Goal: Task Accomplishment & Management: Complete application form

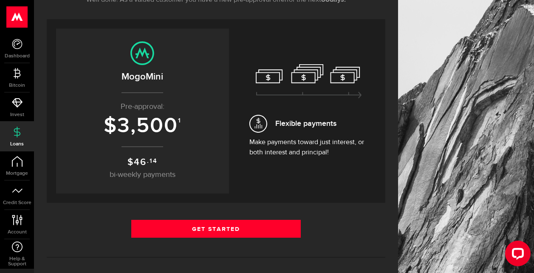
scroll to position [170, 0]
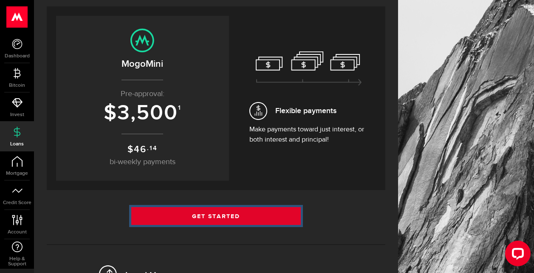
click at [233, 210] on link "Get Started" at bounding box center [215, 216] width 169 height 18
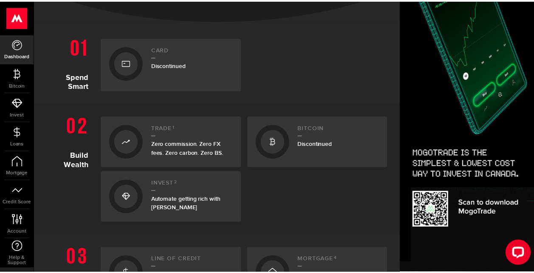
scroll to position [297, 0]
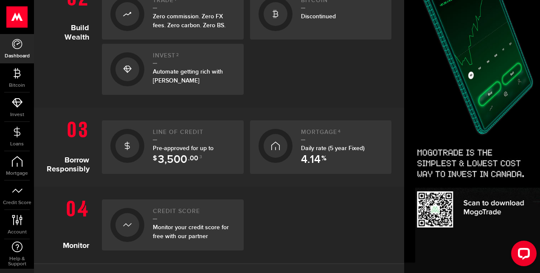
click at [190, 155] on span ".00" at bounding box center [193, 160] width 10 height 10
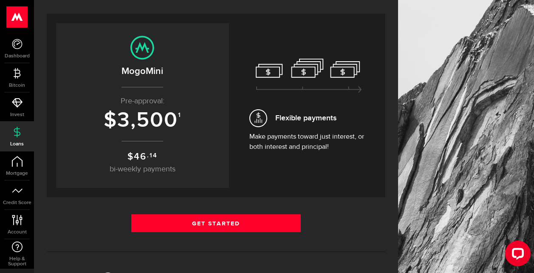
scroll to position [170, 0]
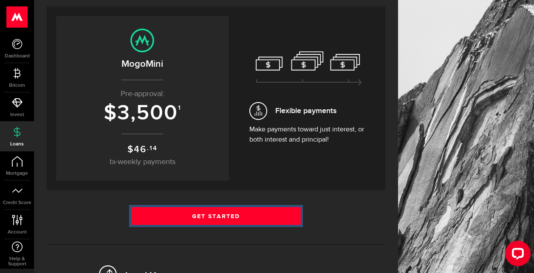
click at [224, 217] on link "Get Started" at bounding box center [215, 216] width 169 height 18
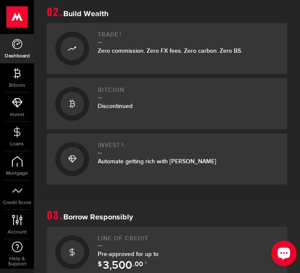
scroll to position [340, 0]
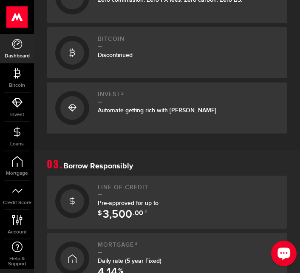
click at [136, 209] on div "Pre-approved for up to $ 3,500 .00 3" at bounding box center [188, 207] width 181 height 18
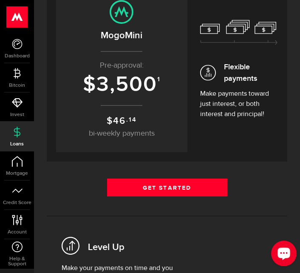
scroll to position [212, 0]
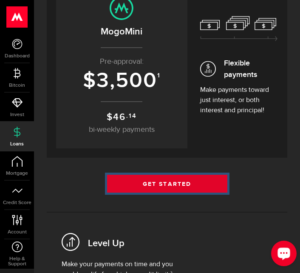
click at [177, 182] on link "Get Started" at bounding box center [167, 184] width 120 height 18
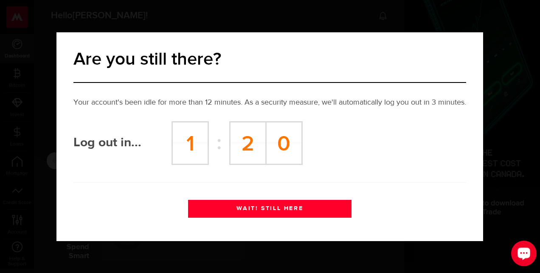
click at [304, 205] on button "WAIT! STILL HERE" at bounding box center [270, 209] width 164 height 18
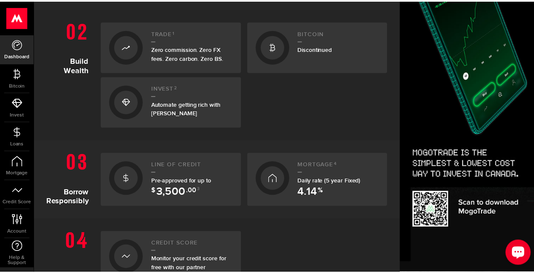
scroll to position [340, 0]
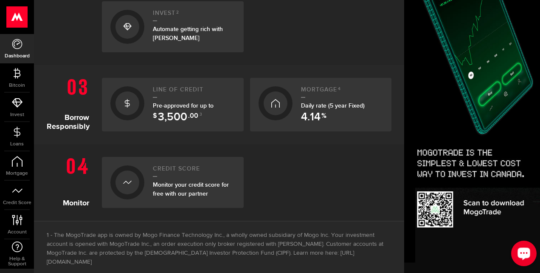
click at [161, 103] on span "Pre-approved for up to $ 3,500 .00 3" at bounding box center [183, 110] width 61 height 16
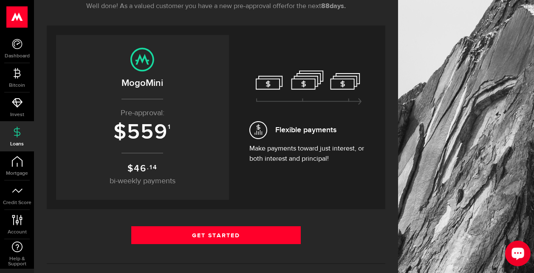
scroll to position [212, 0]
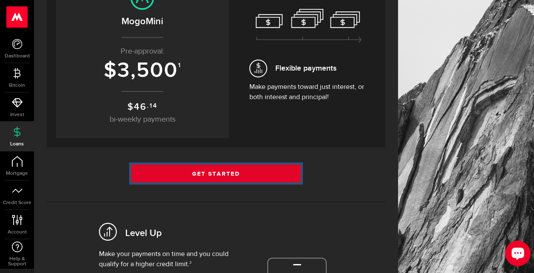
click at [234, 168] on link "Get Started" at bounding box center [215, 173] width 169 height 18
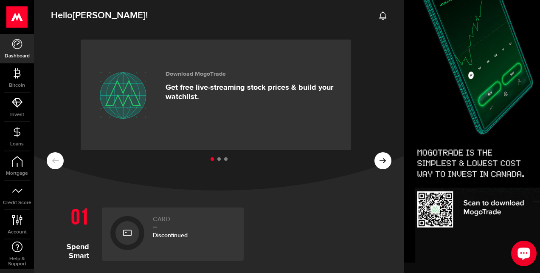
click at [379, 15] on icon at bounding box center [383, 15] width 8 height 8
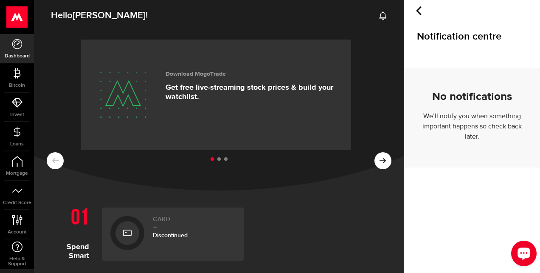
click at [384, 158] on ul at bounding box center [219, 159] width 345 height 11
click at [384, 164] on ul at bounding box center [219, 159] width 345 height 11
click at [381, 167] on button at bounding box center [383, 160] width 17 height 17
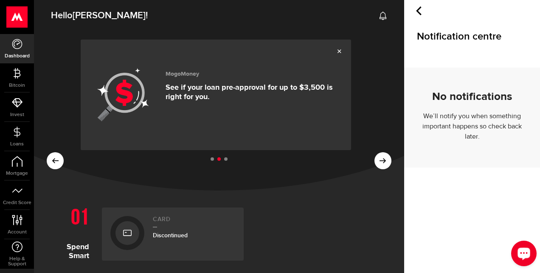
click at [254, 86] on p "See if your loan pre-approval for up to $3,500 is right for you." at bounding box center [252, 92] width 173 height 19
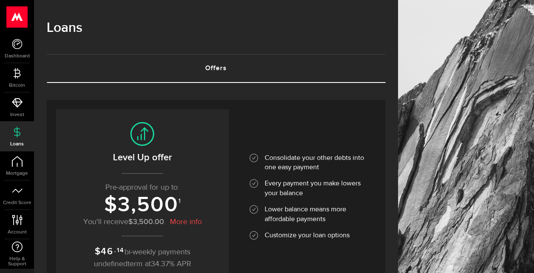
click at [228, 68] on link "Offers (requires attention)" at bounding box center [216, 68] width 339 height 27
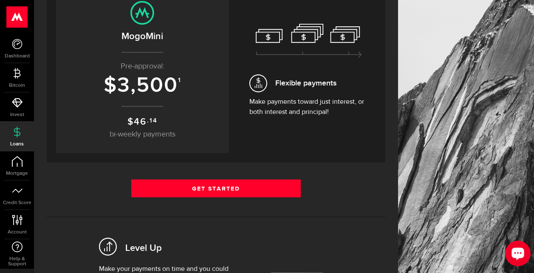
scroll to position [212, 0]
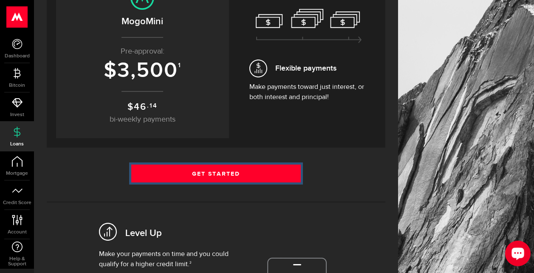
click at [234, 171] on link "Get Started" at bounding box center [215, 173] width 169 height 18
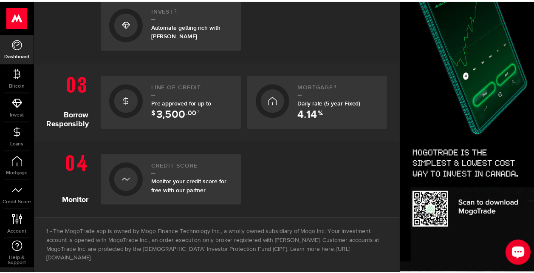
scroll to position [340, 0]
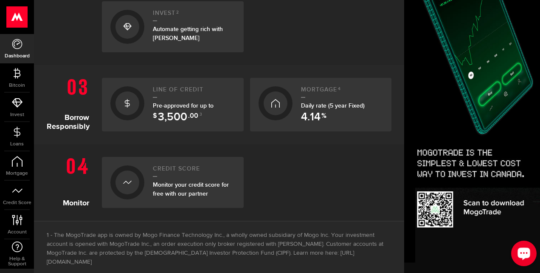
click at [184, 107] on span "Pre-approved for up to $ 3,500 .00 3" at bounding box center [183, 110] width 61 height 16
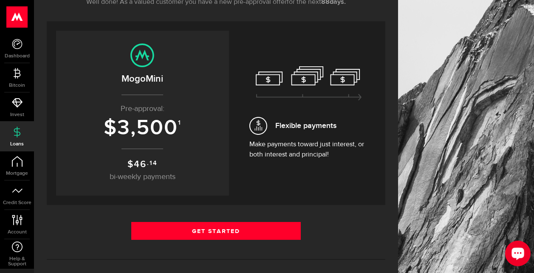
scroll to position [170, 0]
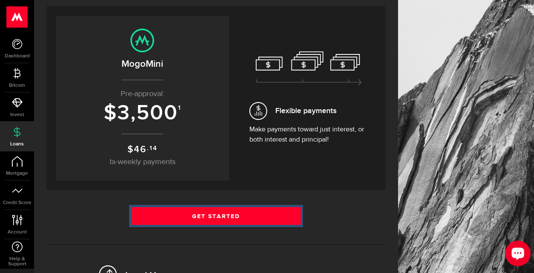
click at [220, 214] on link "Get Started" at bounding box center [215, 216] width 169 height 18
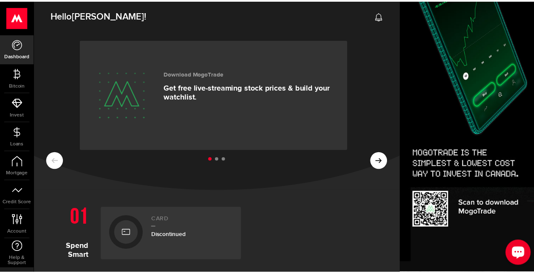
scroll to position [255, 0]
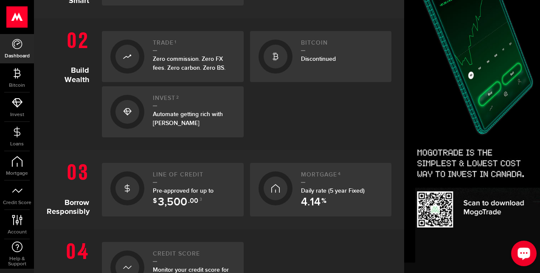
click at [192, 189] on span "Pre-approved for up to $ 3,500 .00 3" at bounding box center [183, 195] width 61 height 16
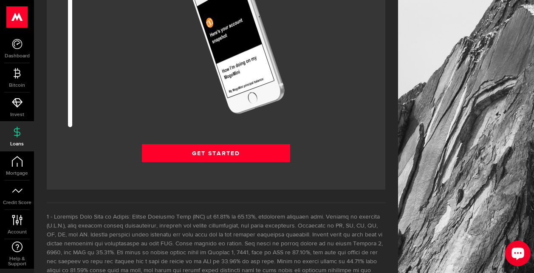
scroll to position [1232, 0]
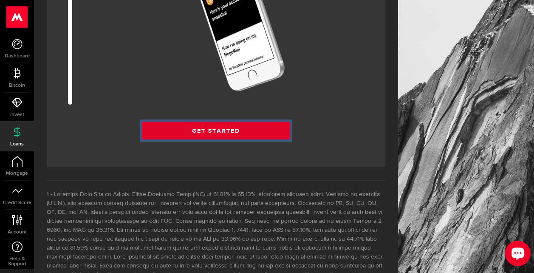
click at [224, 132] on link "Get Started" at bounding box center [216, 130] width 148 height 18
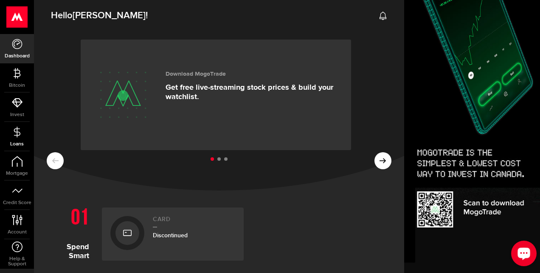
click at [18, 138] on link "Loans" at bounding box center [17, 136] width 34 height 29
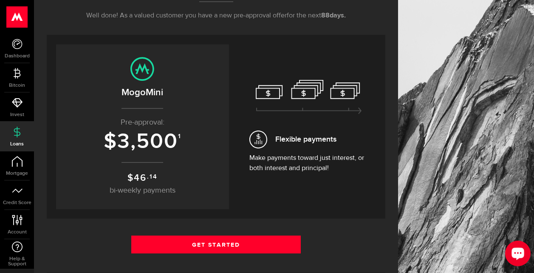
scroll to position [170, 0]
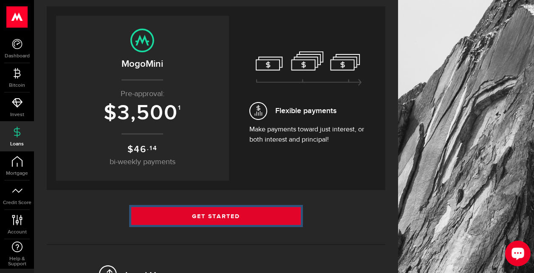
click at [228, 216] on link "Get Started" at bounding box center [215, 216] width 169 height 18
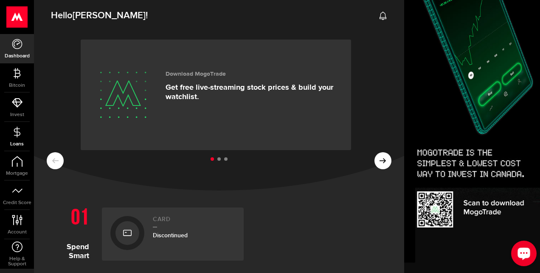
click at [17, 135] on use at bounding box center [17, 131] width 6 height 11
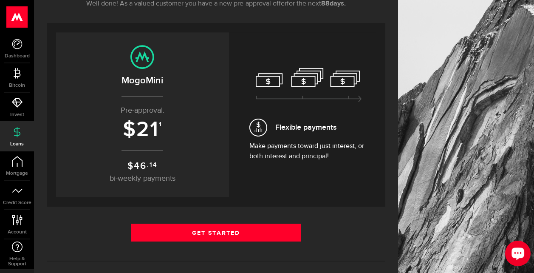
scroll to position [170, 0]
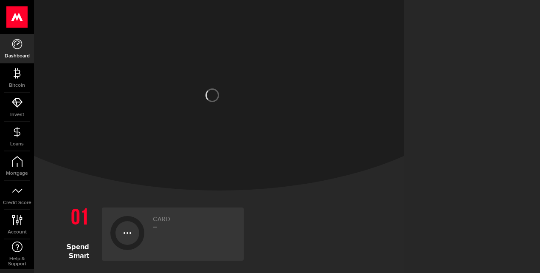
click at [427, 219] on div at bounding box center [472, 136] width 136 height 273
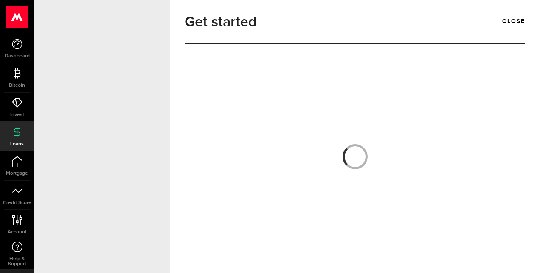
click at [516, 262] on div "Get started close You're just steps away from getting funded! 1 You apply 2 We …" at bounding box center [355, 136] width 370 height 273
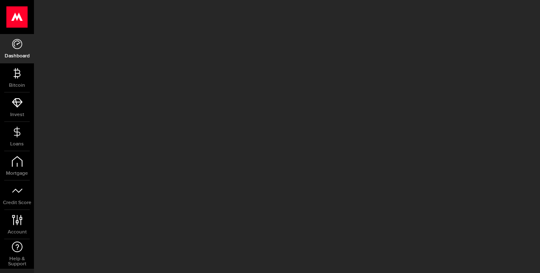
click at [503, 232] on div at bounding box center [472, 136] width 136 height 273
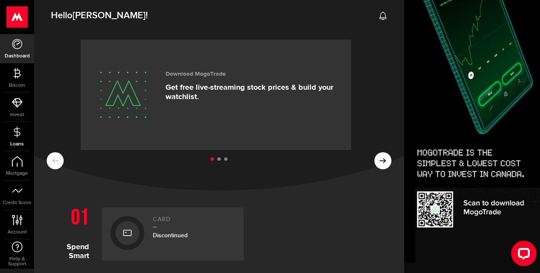
click at [16, 129] on use at bounding box center [17, 131] width 6 height 11
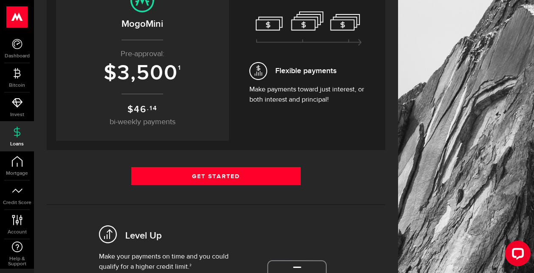
scroll to position [212, 0]
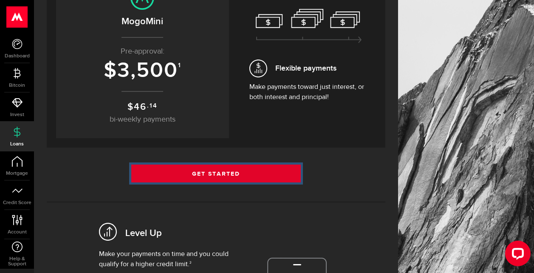
click at [180, 175] on link "Get Started" at bounding box center [215, 173] width 169 height 18
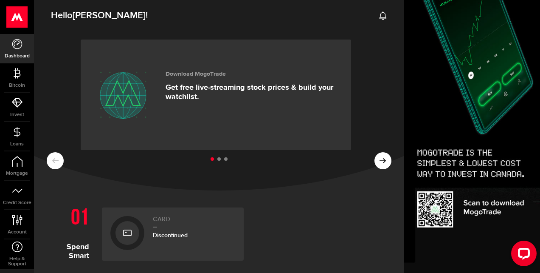
click at [374, 161] on ul at bounding box center [219, 159] width 345 height 11
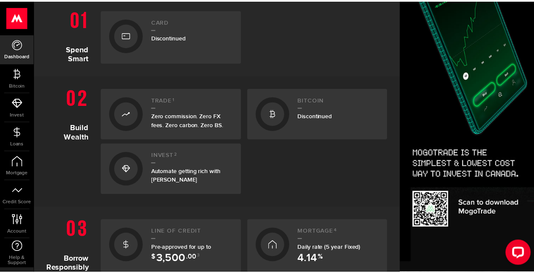
scroll to position [212, 0]
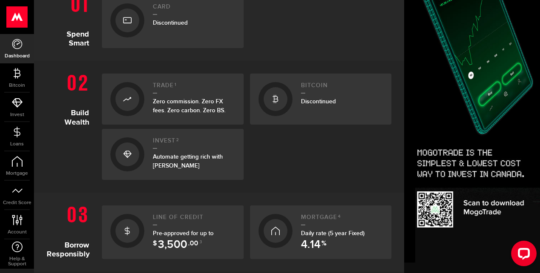
click at [166, 239] on span "3,500" at bounding box center [172, 244] width 29 height 11
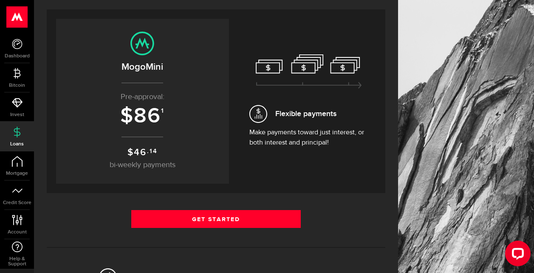
scroll to position [170, 0]
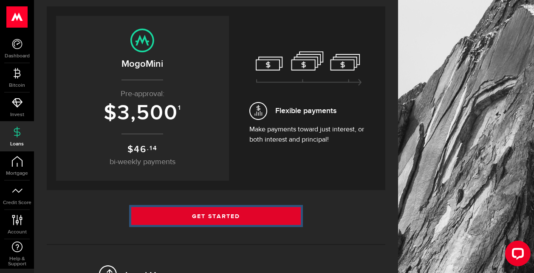
click at [212, 221] on link "Get Started" at bounding box center [215, 216] width 169 height 18
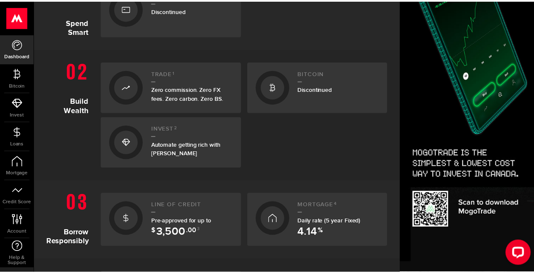
scroll to position [297, 0]
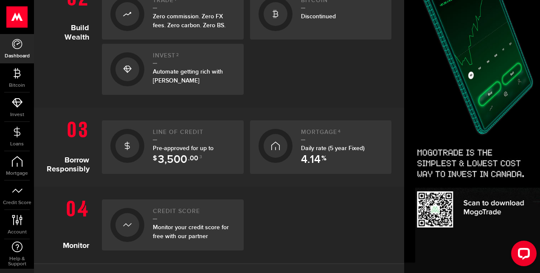
click at [166, 167] on link "Line of credit Pre-approved for up to $ 3,500 .00 3" at bounding box center [173, 147] width 142 height 54
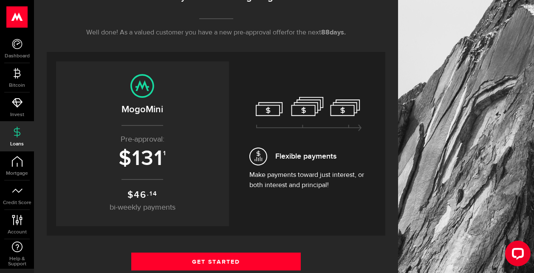
scroll to position [127, 0]
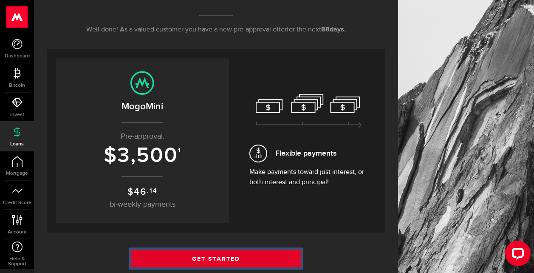
click at [200, 256] on link "Get Started" at bounding box center [215, 258] width 169 height 18
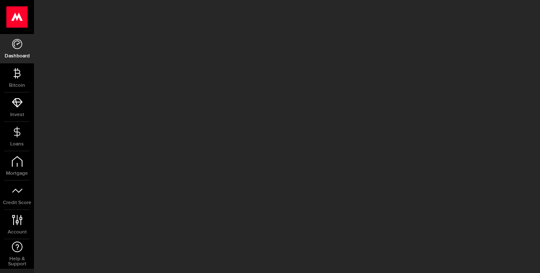
click at [468, 243] on div at bounding box center [472, 136] width 136 height 273
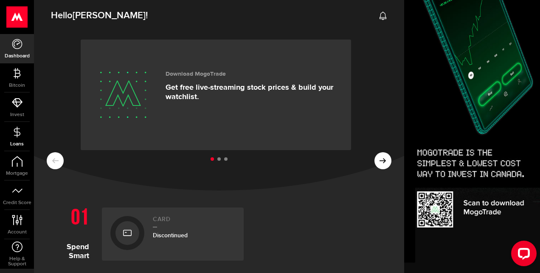
click at [14, 127] on icon at bounding box center [17, 132] width 11 height 11
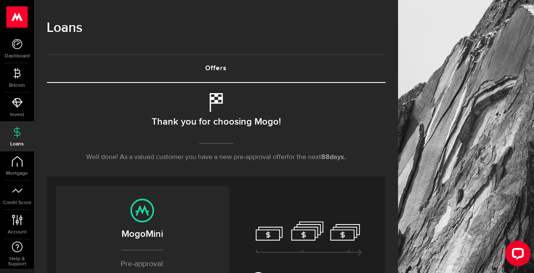
scroll to position [170, 0]
